Goal: Navigation & Orientation: Find specific page/section

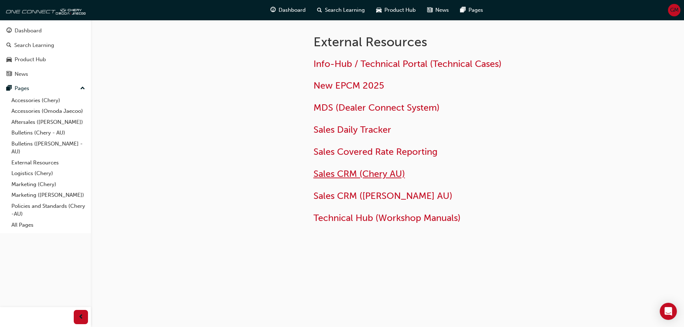
click at [348, 175] on span "Sales CRM (Chery AU)" at bounding box center [359, 173] width 92 height 11
click at [362, 129] on span "Sales Daily Tracker" at bounding box center [352, 129] width 78 height 11
